Goal: Navigation & Orientation: Find specific page/section

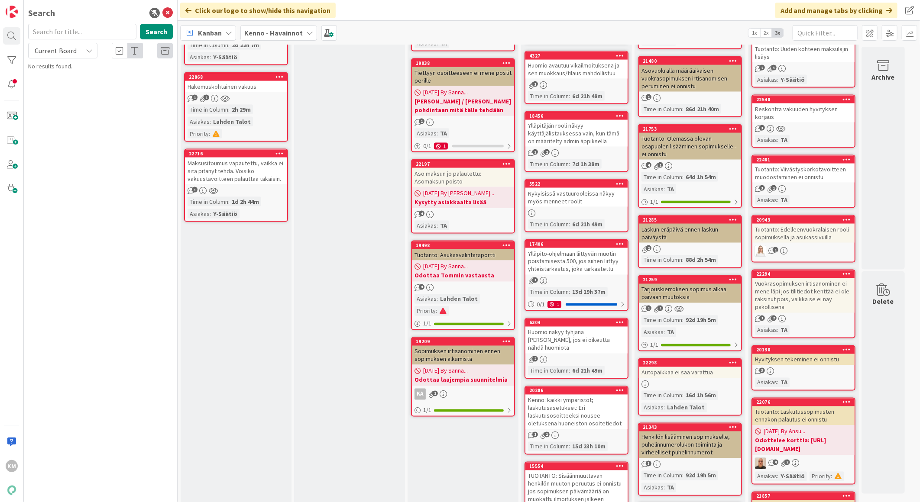
scroll to position [769, 0]
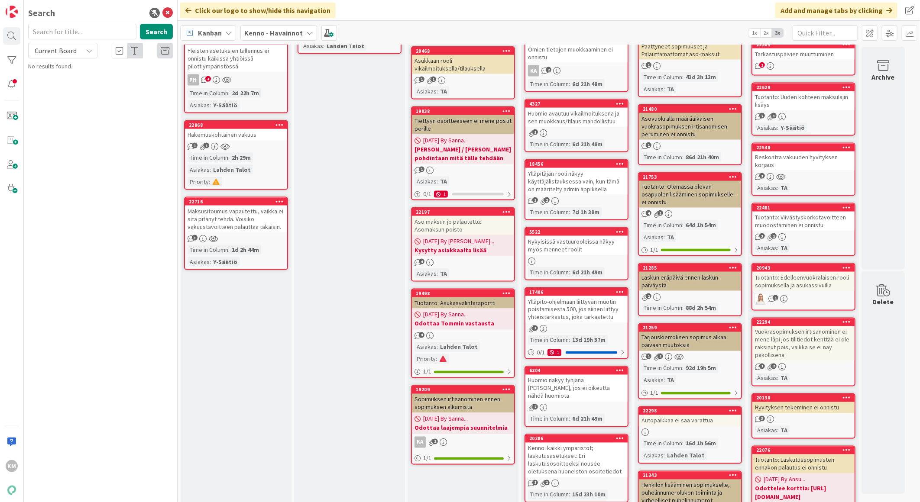
click at [804, 212] on div "Tuotanto: Viivästyskorkotavoitteen muodostaminen ei onnistu" at bounding box center [803, 221] width 102 height 19
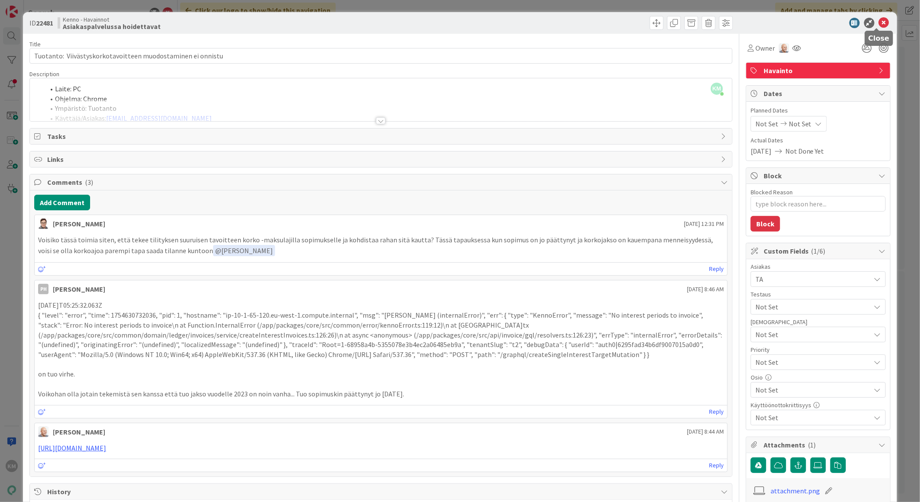
click at [880, 20] on icon at bounding box center [884, 23] width 10 height 10
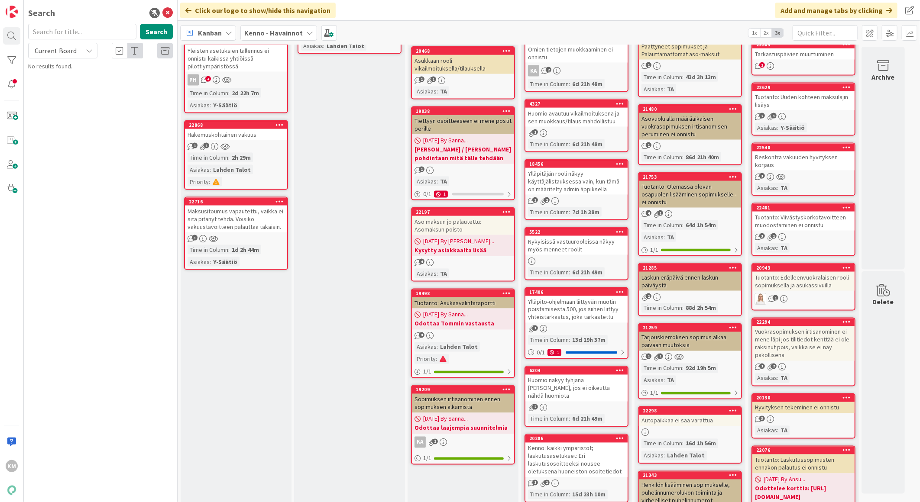
click at [795, 91] on div "Tuotanto: Uuden kohteen maksulajin lisäys" at bounding box center [803, 100] width 102 height 19
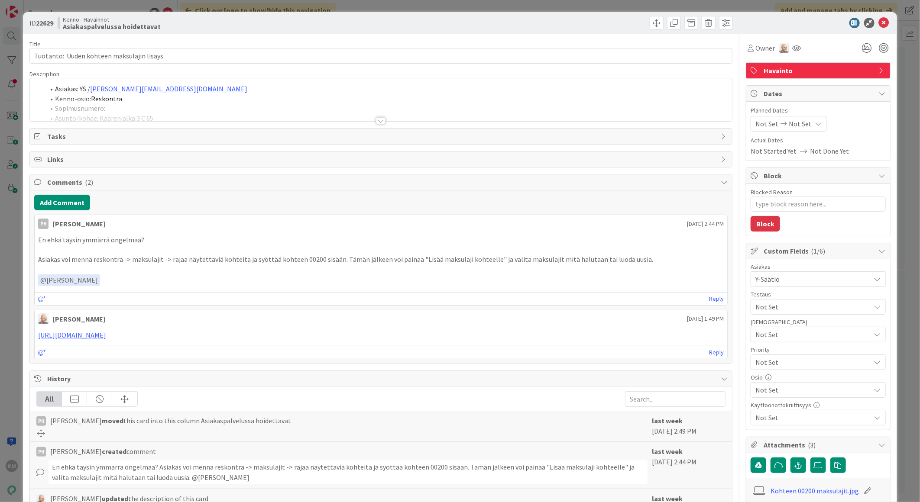
type textarea "x"
click at [879, 27] on icon at bounding box center [884, 23] width 10 height 10
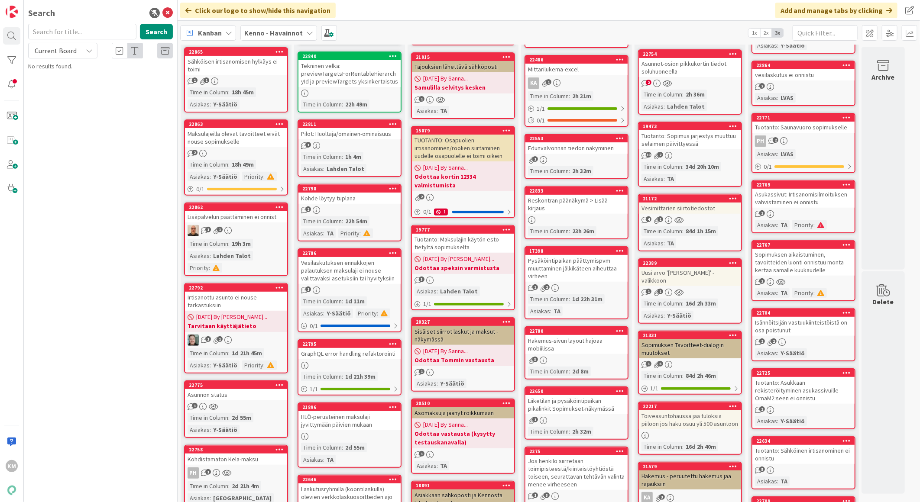
scroll to position [96, 0]
